Goal: Check status: Check status

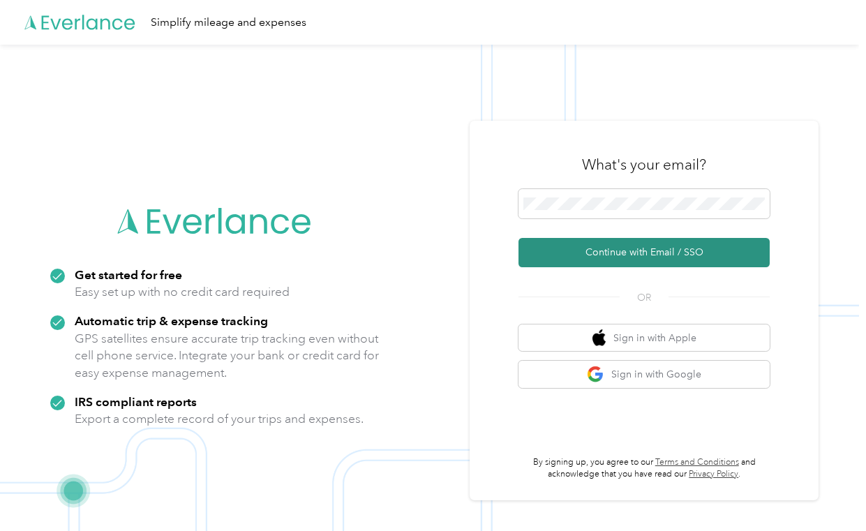
click at [638, 255] on button "Continue with Email / SSO" at bounding box center [643, 252] width 251 height 29
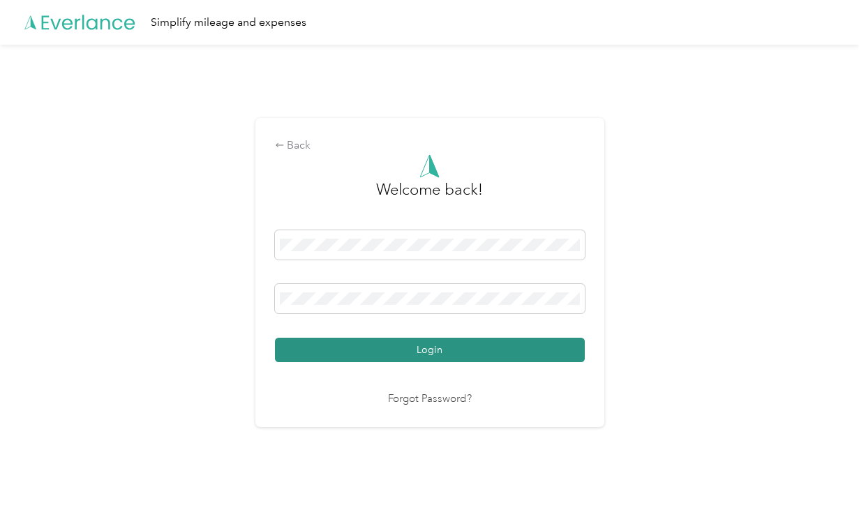
click at [437, 354] on button "Login" at bounding box center [430, 350] width 310 height 24
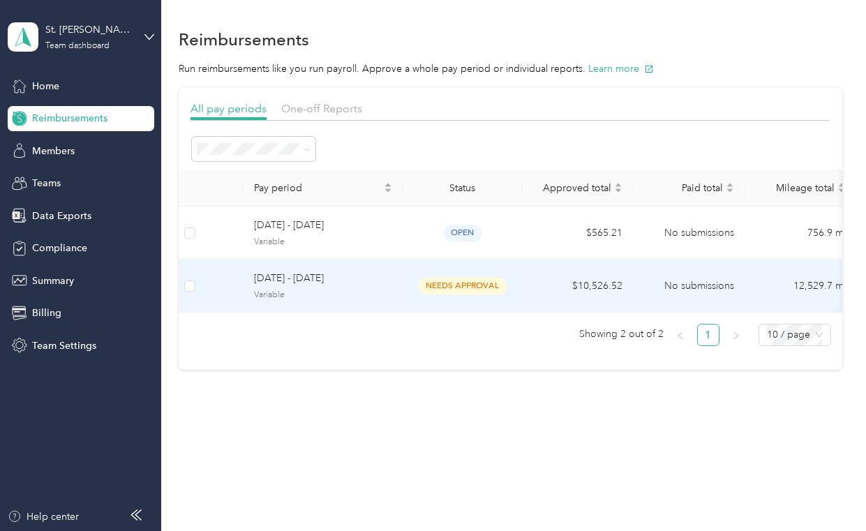
click at [328, 278] on span "[DATE] - [DATE]" at bounding box center [323, 278] width 138 height 15
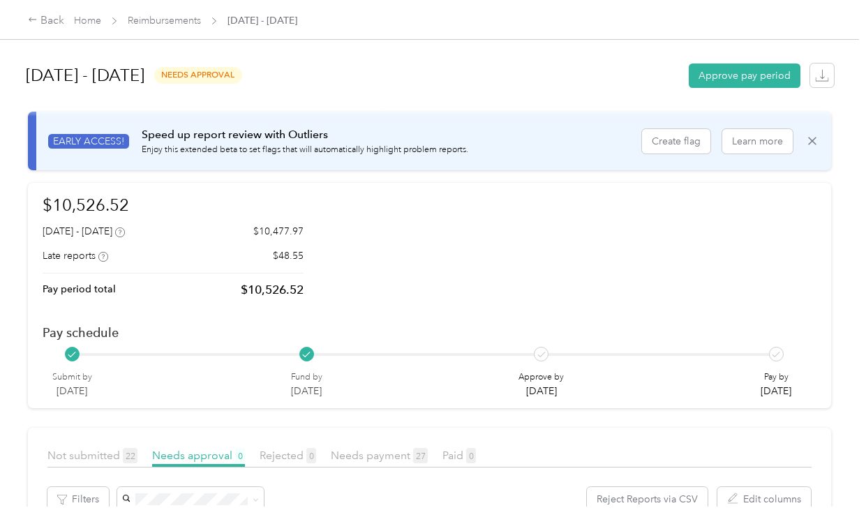
click at [652, 268] on div "$10,526.52 [DATE] - [DATE] $10,477.97 Late reports $48.55 Pay period total $10,…" at bounding box center [430, 296] width 774 height 206
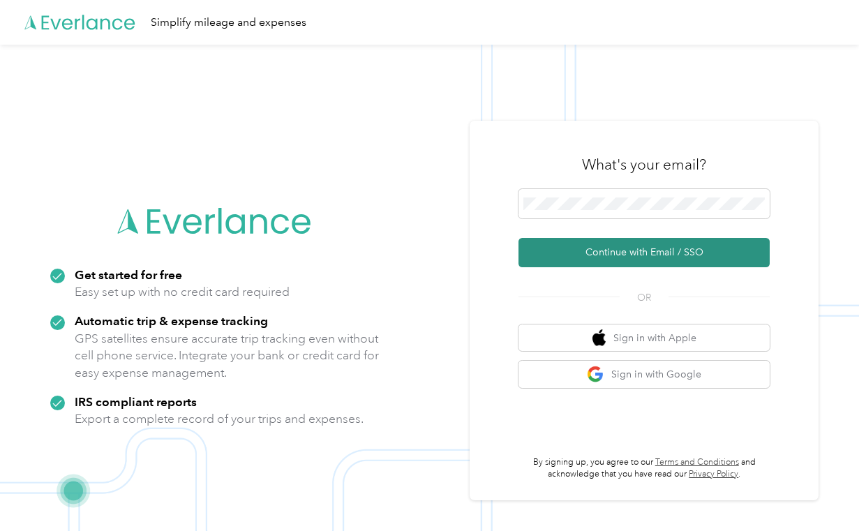
click at [604, 254] on button "Continue with Email / SSO" at bounding box center [643, 252] width 251 height 29
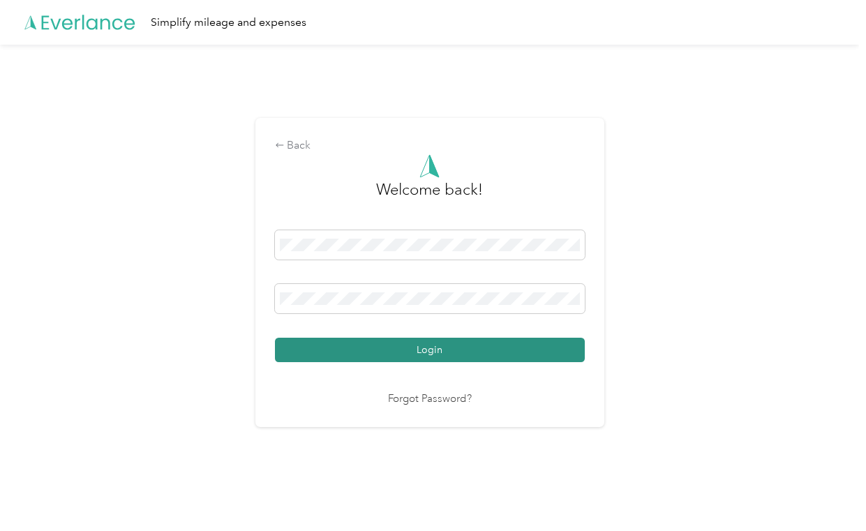
click at [440, 353] on button "Login" at bounding box center [430, 350] width 310 height 24
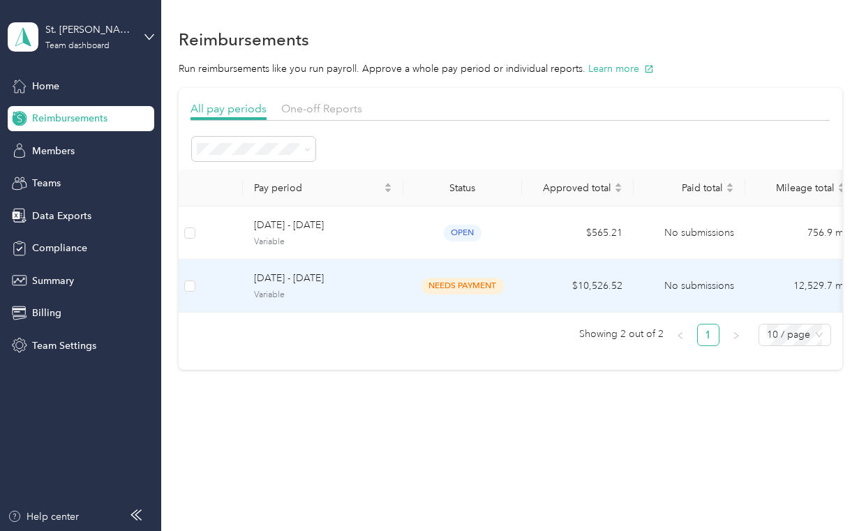
click at [300, 275] on span "[DATE] - [DATE]" at bounding box center [323, 278] width 138 height 15
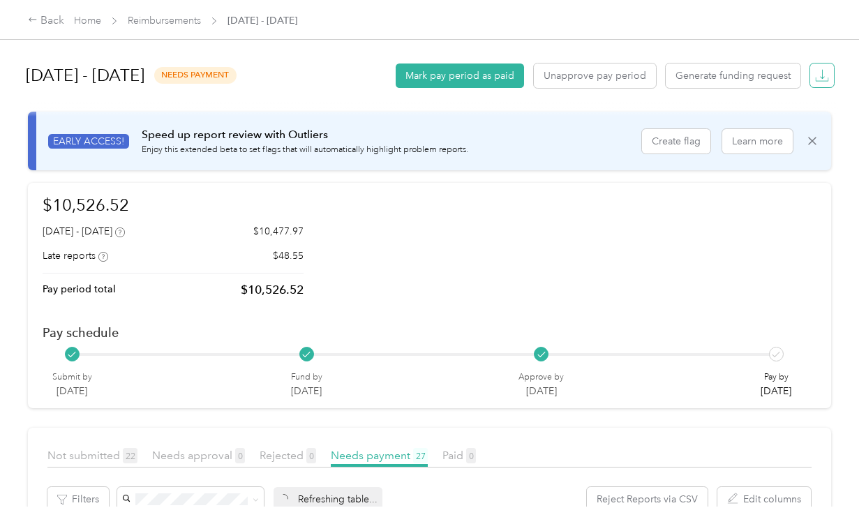
click at [820, 73] on icon "button" at bounding box center [822, 75] width 14 height 14
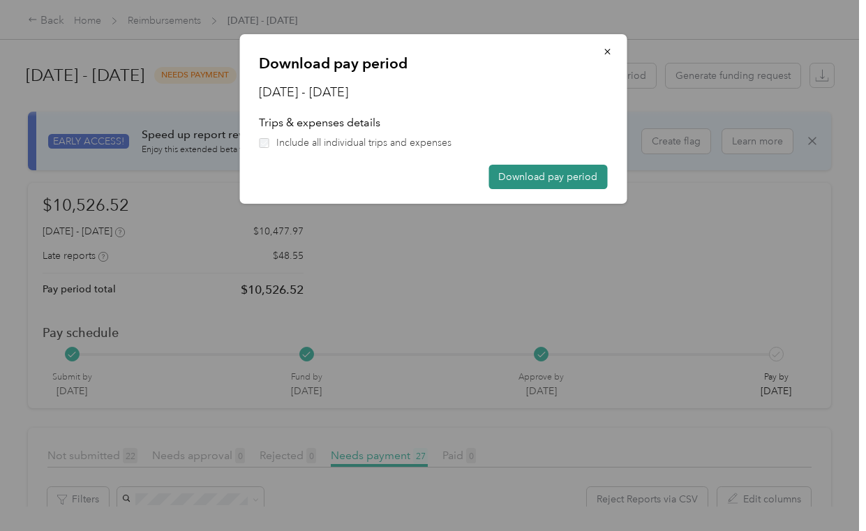
click at [573, 178] on button "Download pay period" at bounding box center [547, 177] width 119 height 24
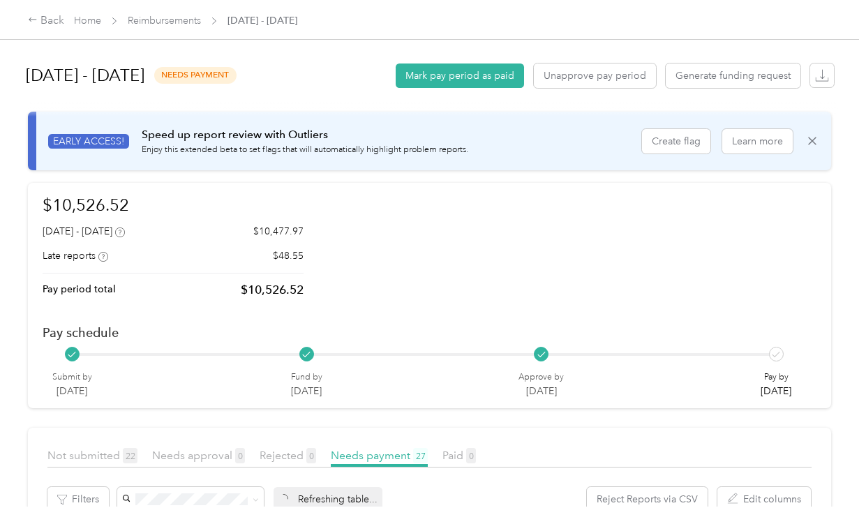
click at [534, 204] on div "$10,526.52 [DATE] - [DATE] $10,477.97 Late reports $48.55 Pay period total $10,…" at bounding box center [430, 296] width 774 height 206
click at [45, 20] on div "Back" at bounding box center [46, 21] width 36 height 17
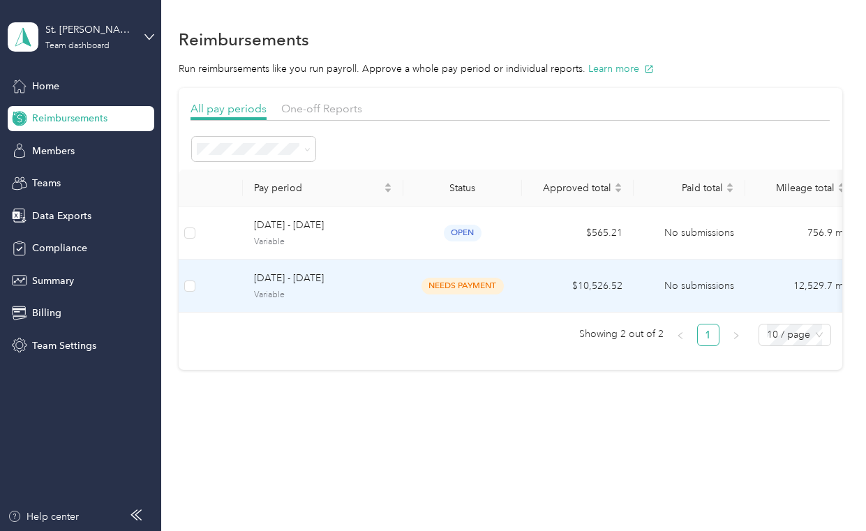
click at [334, 281] on span "[DATE] - [DATE]" at bounding box center [323, 278] width 138 height 15
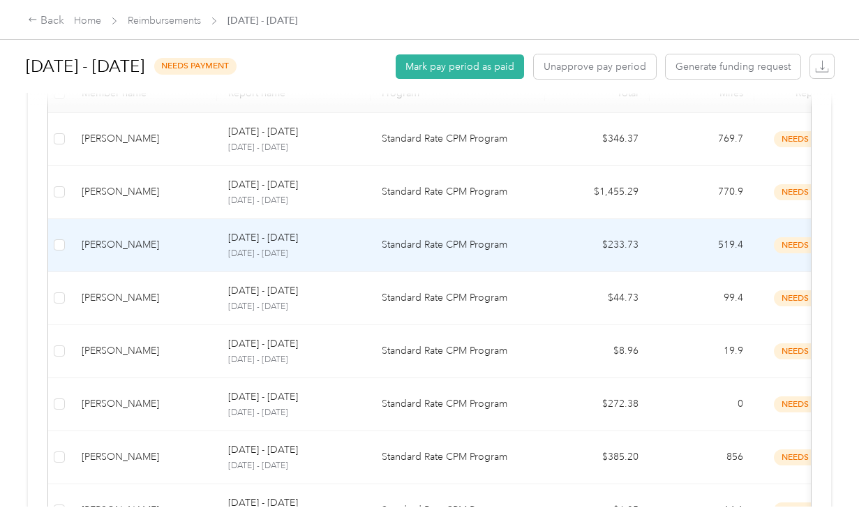
scroll to position [488, 0]
click at [278, 246] on p "[DATE] - [DATE]" at bounding box center [293, 252] width 131 height 13
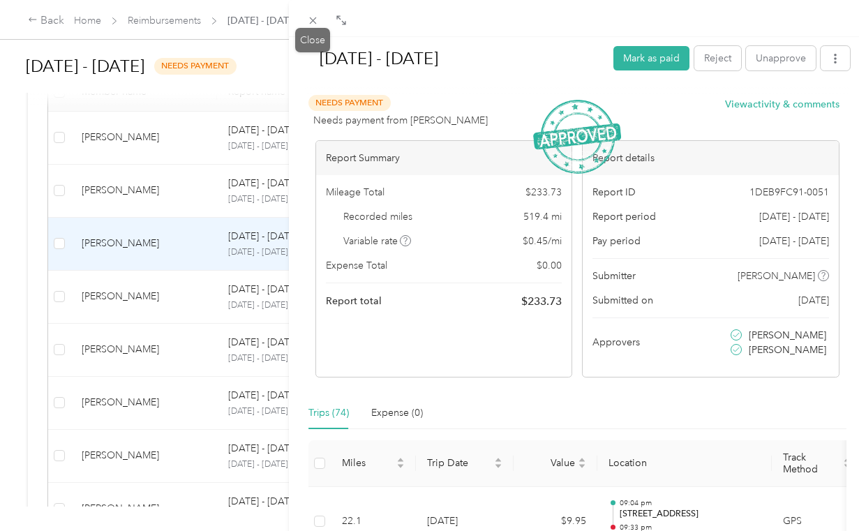
click at [319, 22] on span at bounding box center [313, 20] width 20 height 20
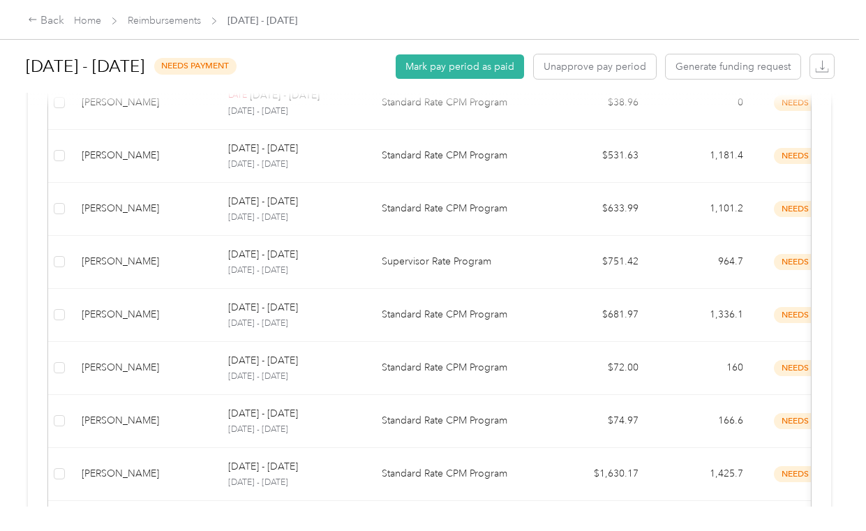
scroll to position [977, 0]
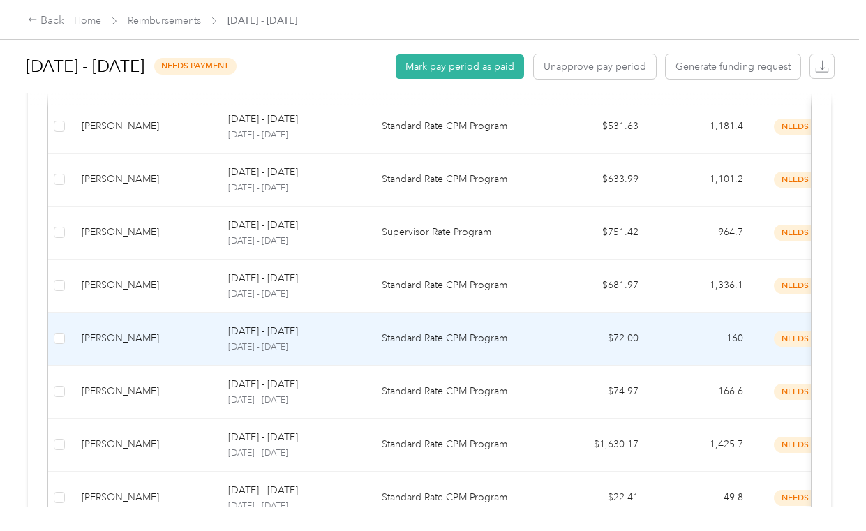
click at [279, 336] on p "[DATE] - [DATE]" at bounding box center [263, 331] width 70 height 15
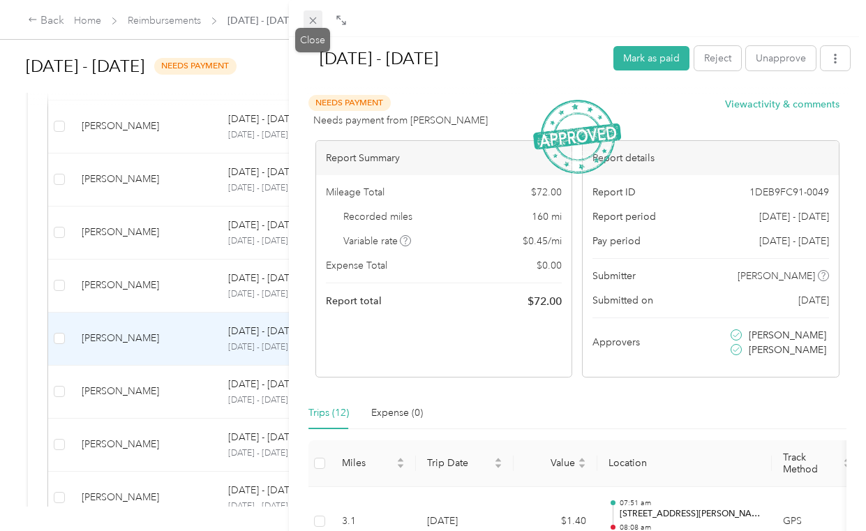
click at [314, 24] on icon at bounding box center [313, 21] width 12 height 12
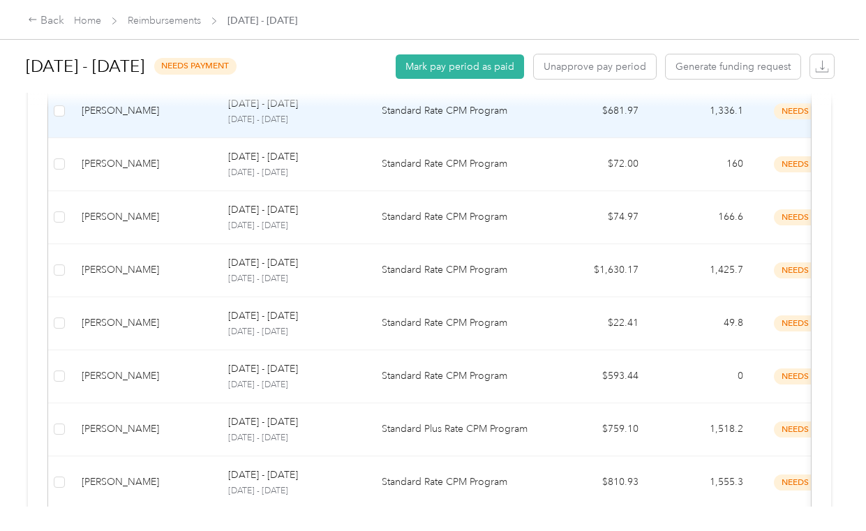
scroll to position [1186, 0]
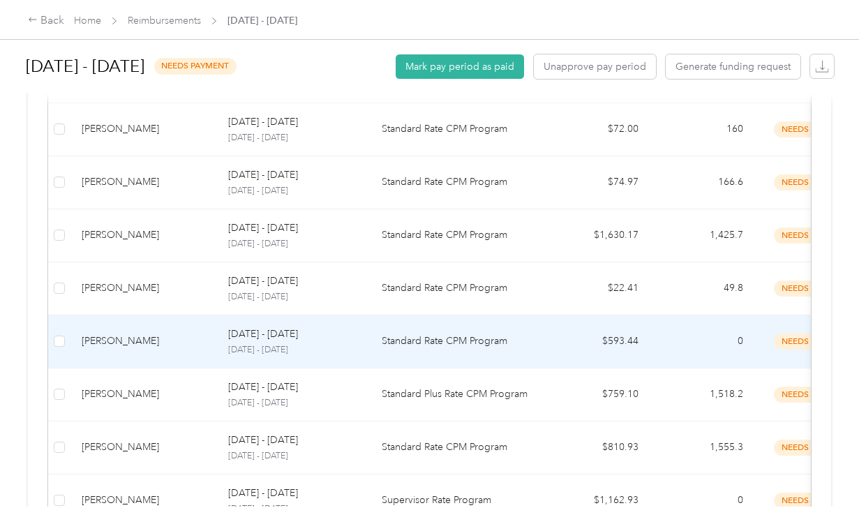
click at [280, 343] on div "[DATE] - [DATE] [DATE] - [DATE]" at bounding box center [293, 342] width 131 height 30
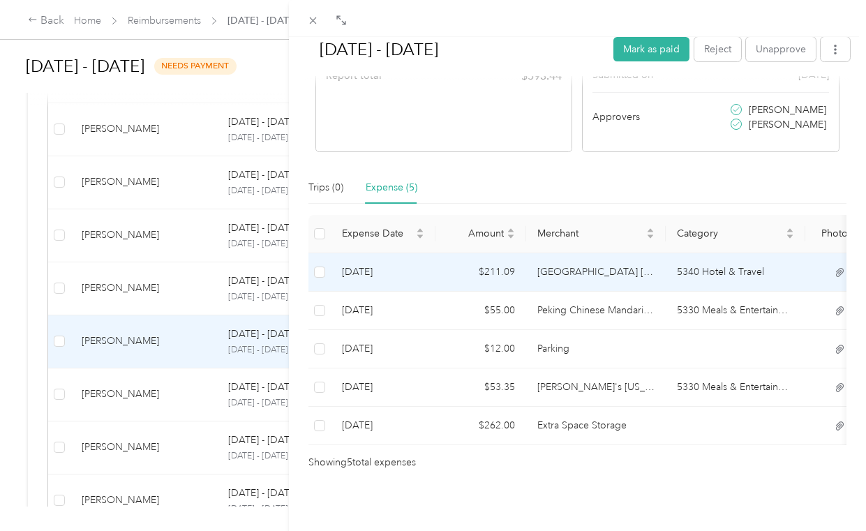
scroll to position [246, 0]
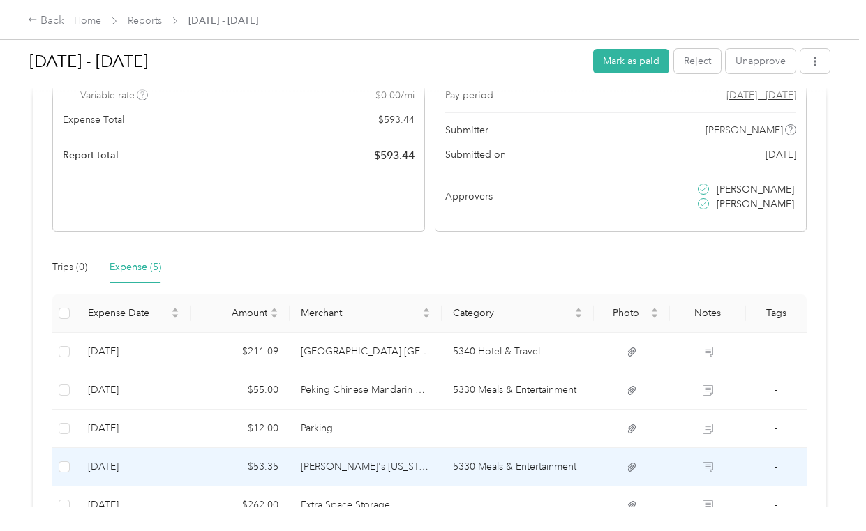
scroll to position [209, 0]
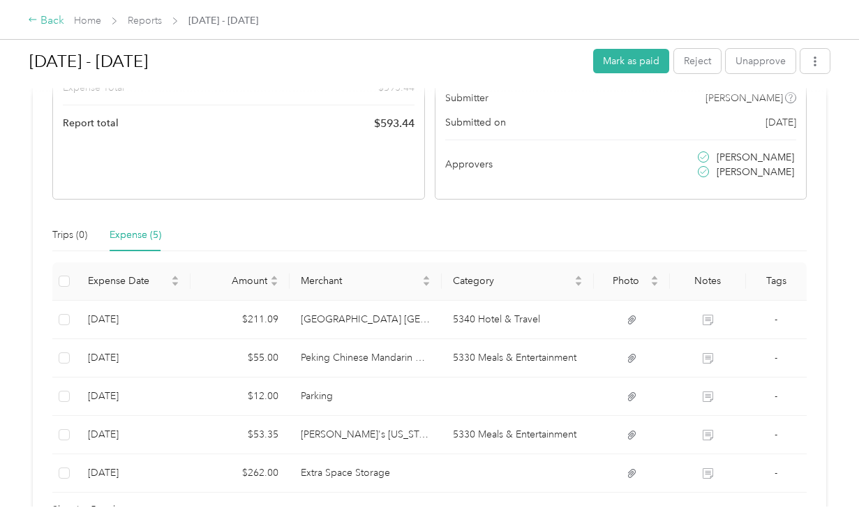
click at [57, 21] on div "Back" at bounding box center [46, 21] width 36 height 17
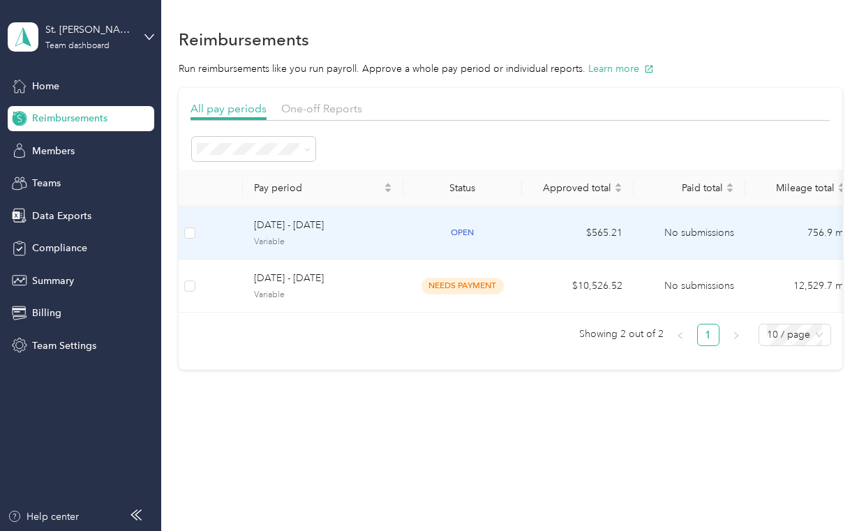
click at [327, 221] on span "[DATE] - [DATE]" at bounding box center [323, 225] width 138 height 15
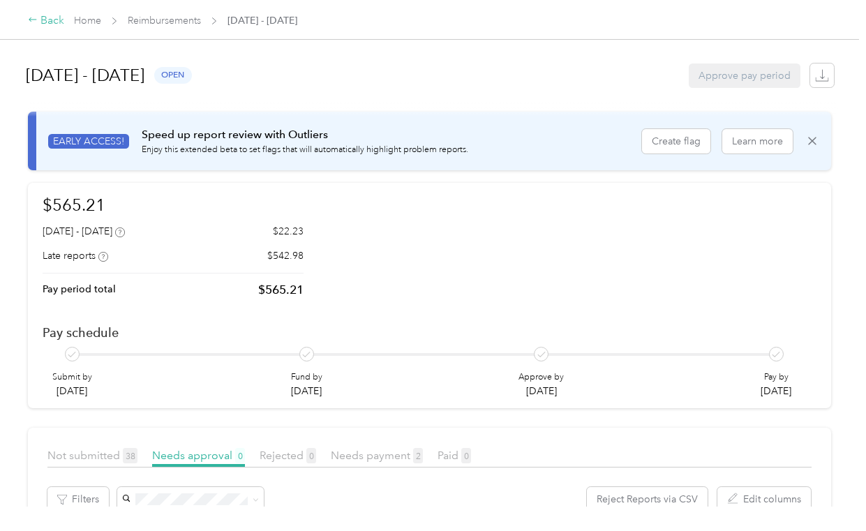
click at [47, 22] on div "Back" at bounding box center [46, 21] width 36 height 17
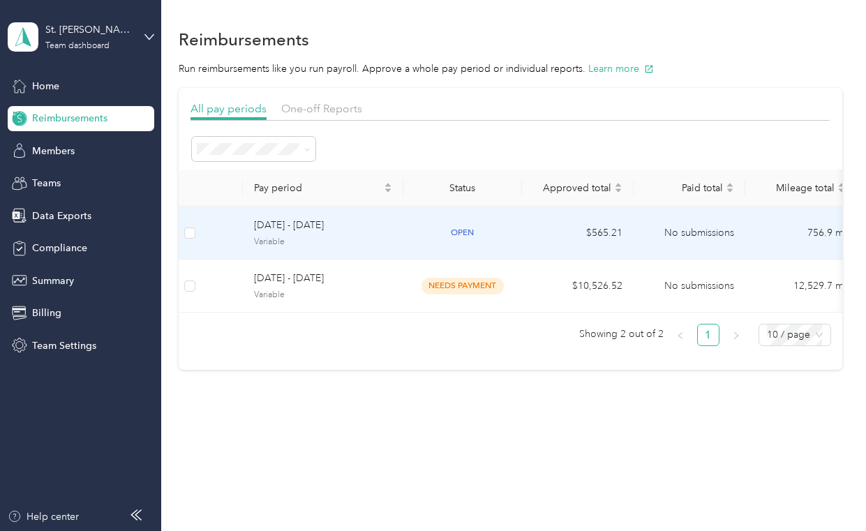
click at [615, 233] on td "$565.21" at bounding box center [578, 233] width 112 height 53
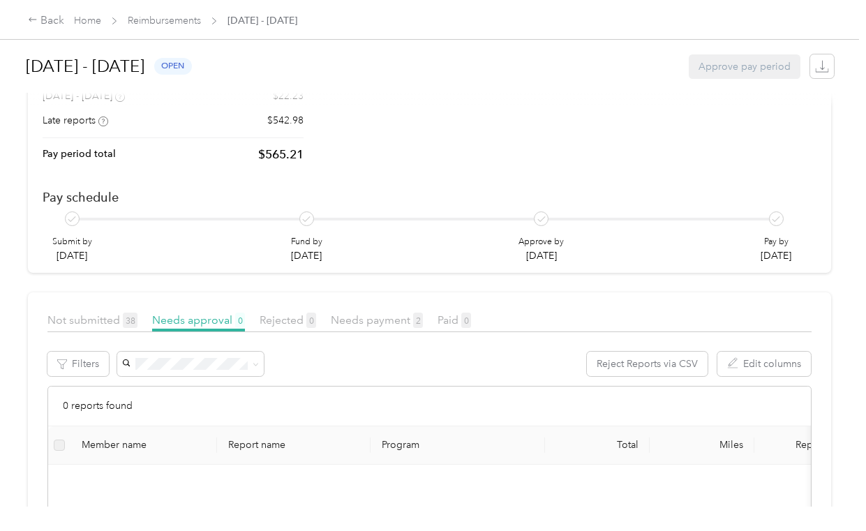
scroll to position [140, 0]
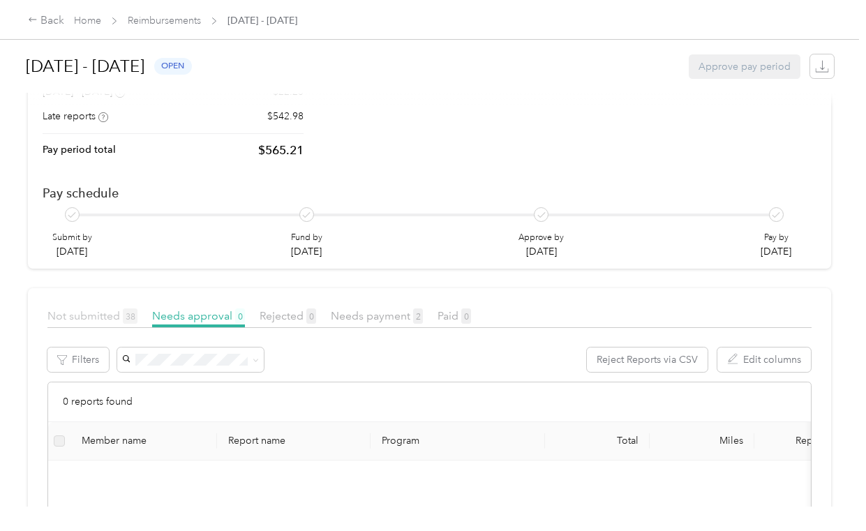
click at [95, 319] on span "Not submitted 38" at bounding box center [92, 315] width 90 height 13
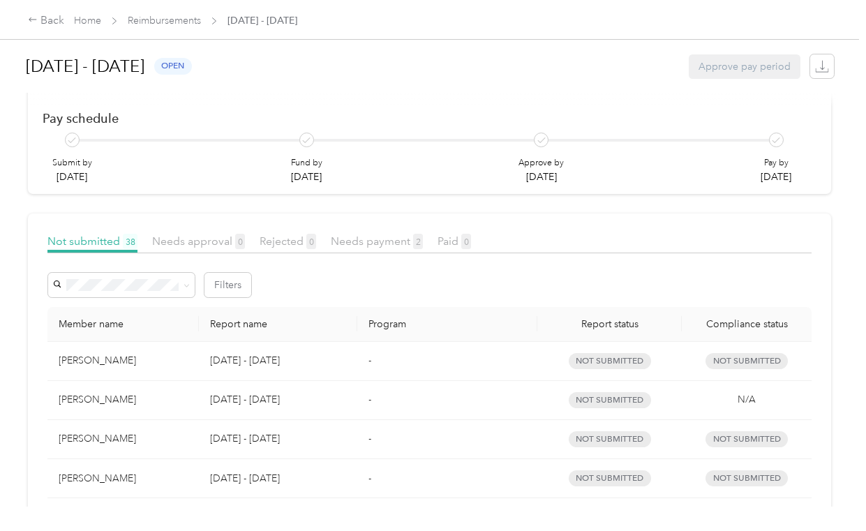
scroll to position [279, 0]
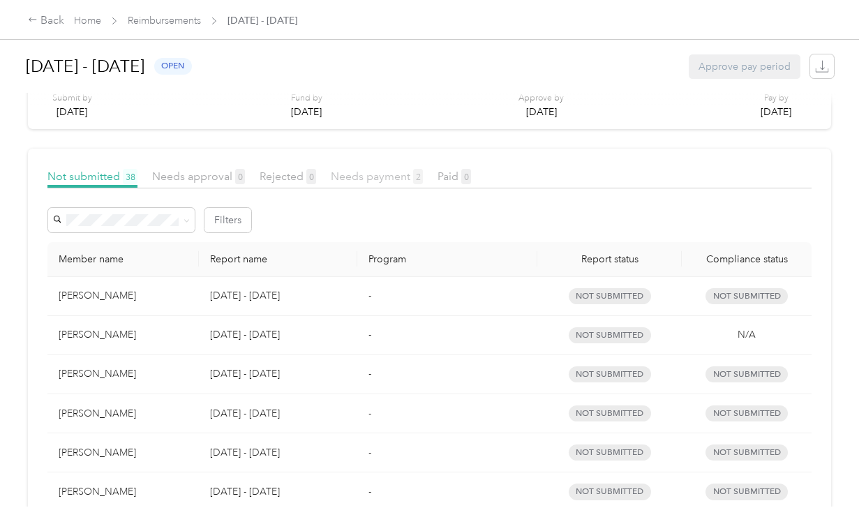
click at [393, 181] on span "Needs payment 2" at bounding box center [377, 176] width 92 height 13
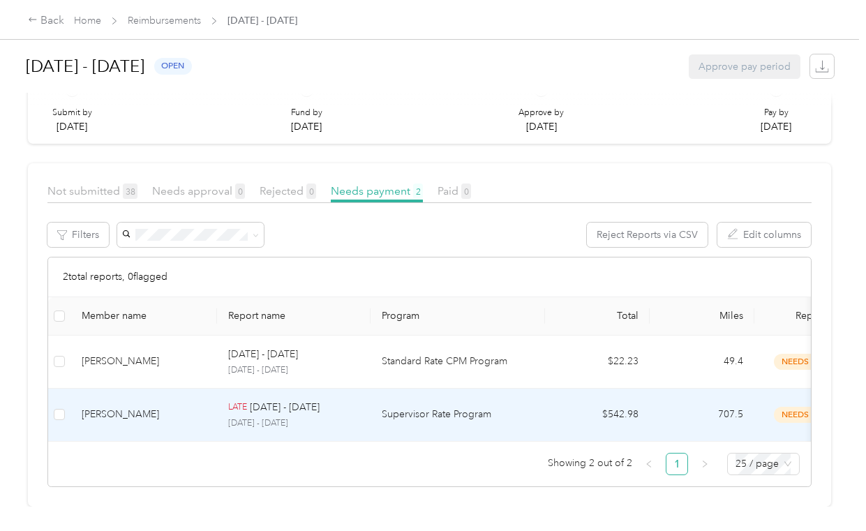
click at [276, 400] on p "[DATE] - [DATE]" at bounding box center [285, 407] width 70 height 15
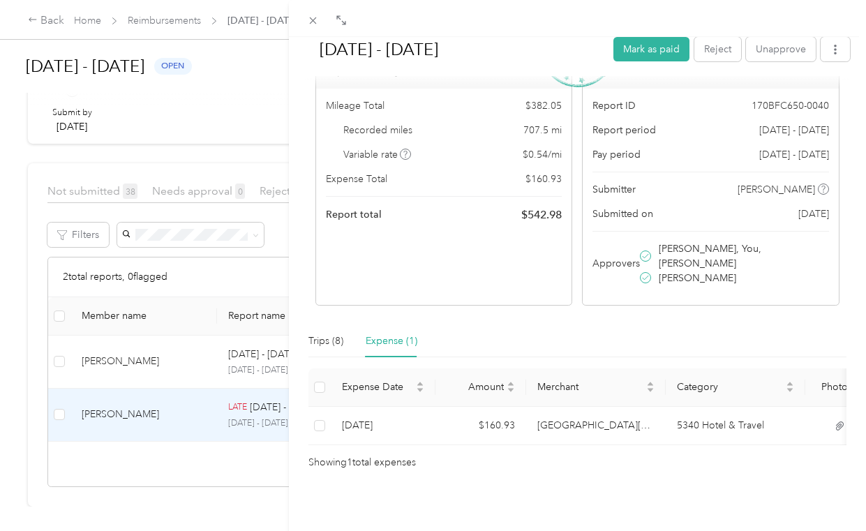
scroll to position [107, 0]
click at [47, 20] on div "[DATE] - [DATE] [PERSON_NAME] as paid Reject Unapprove Needs Payment Needs paym…" at bounding box center [433, 265] width 866 height 531
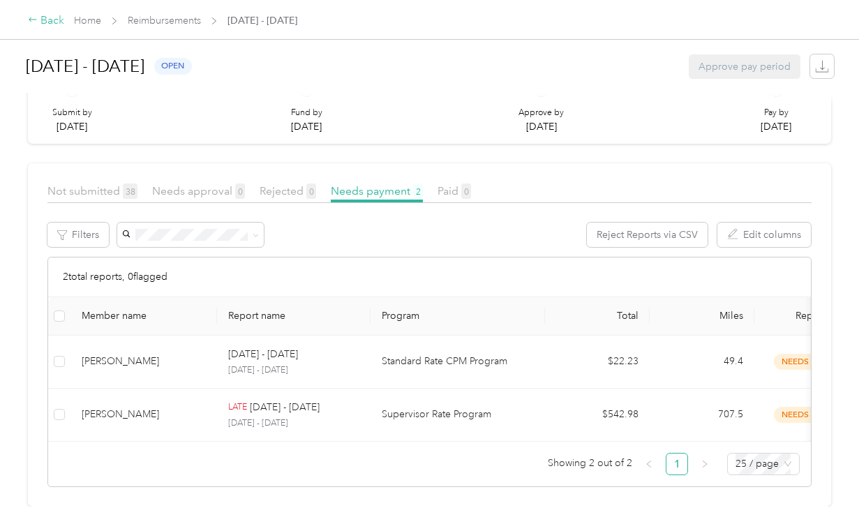
click at [56, 23] on div "Back" at bounding box center [46, 21] width 36 height 17
